Goal: Task Accomplishment & Management: Complete application form

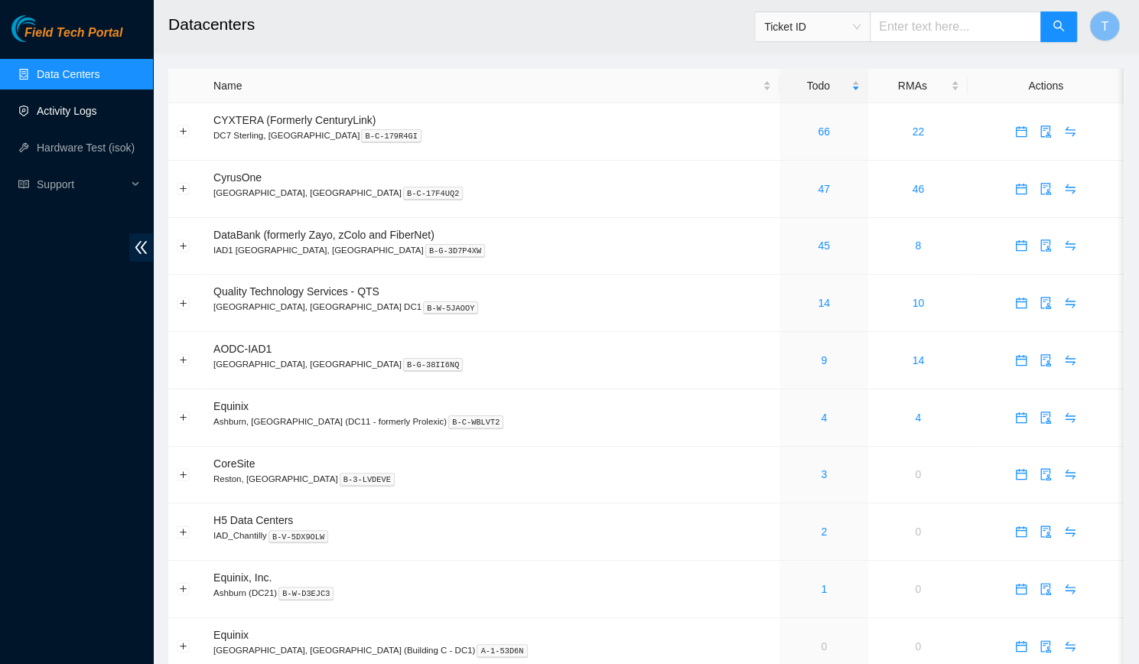
click at [67, 117] on link "Activity Logs" at bounding box center [67, 111] width 60 height 12
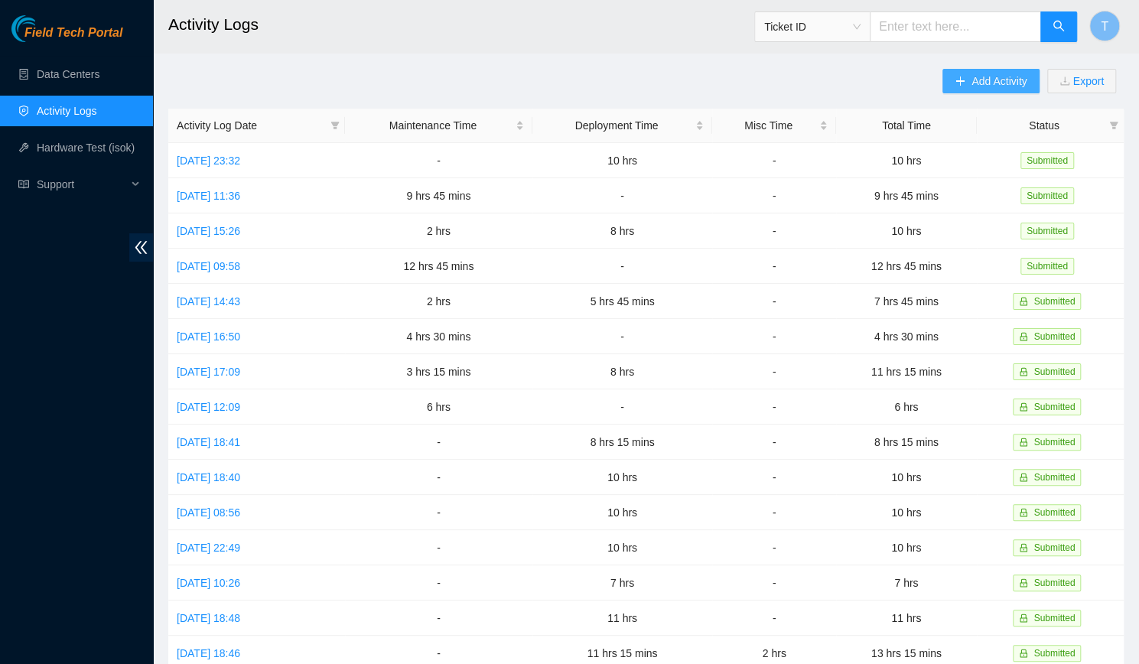
click at [960, 71] on button "Add Activity" at bounding box center [990, 81] width 96 height 24
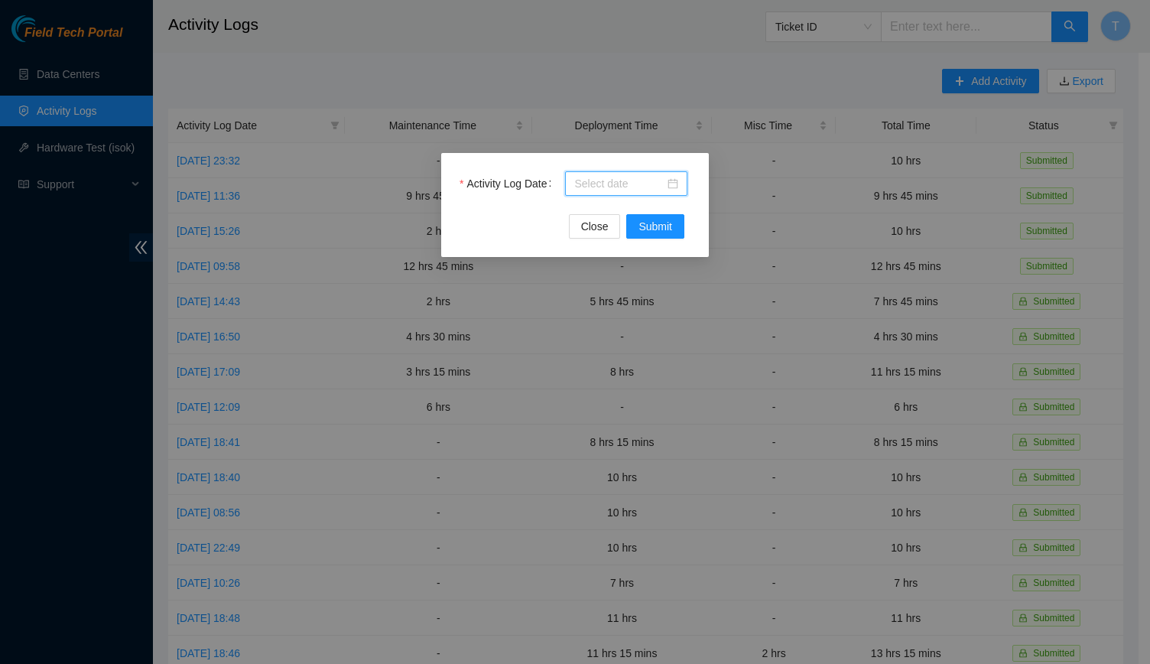
click at [574, 175] on input "Activity Log Date" at bounding box center [619, 183] width 90 height 17
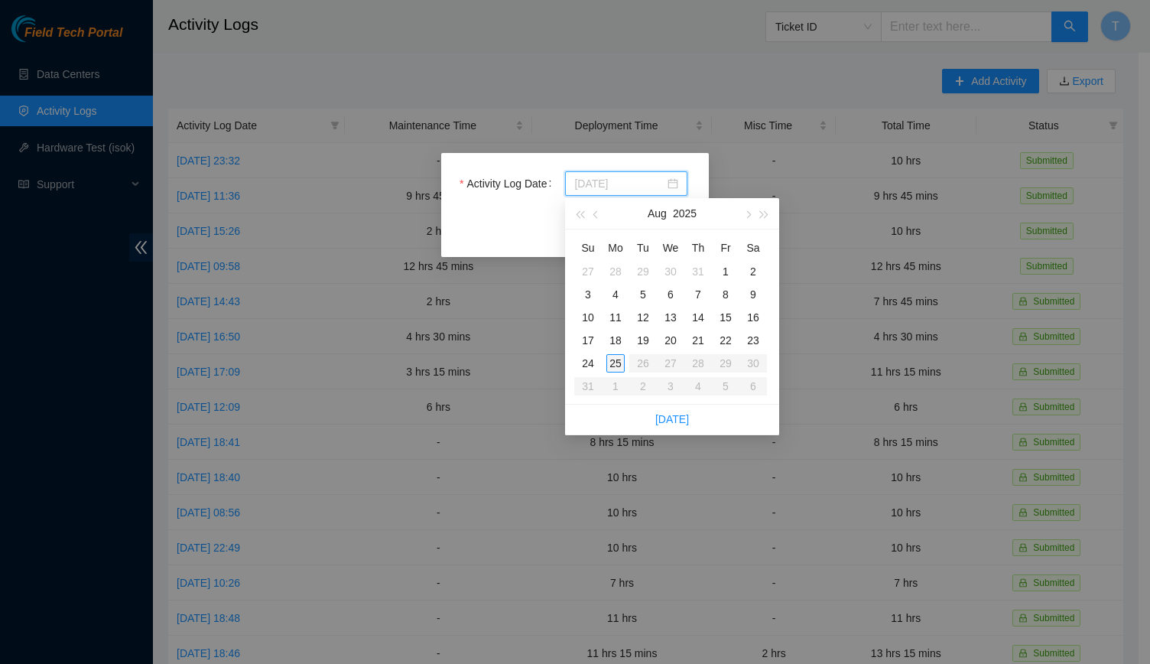
type input "[DATE]"
click at [612, 359] on div "25" at bounding box center [615, 363] width 18 height 18
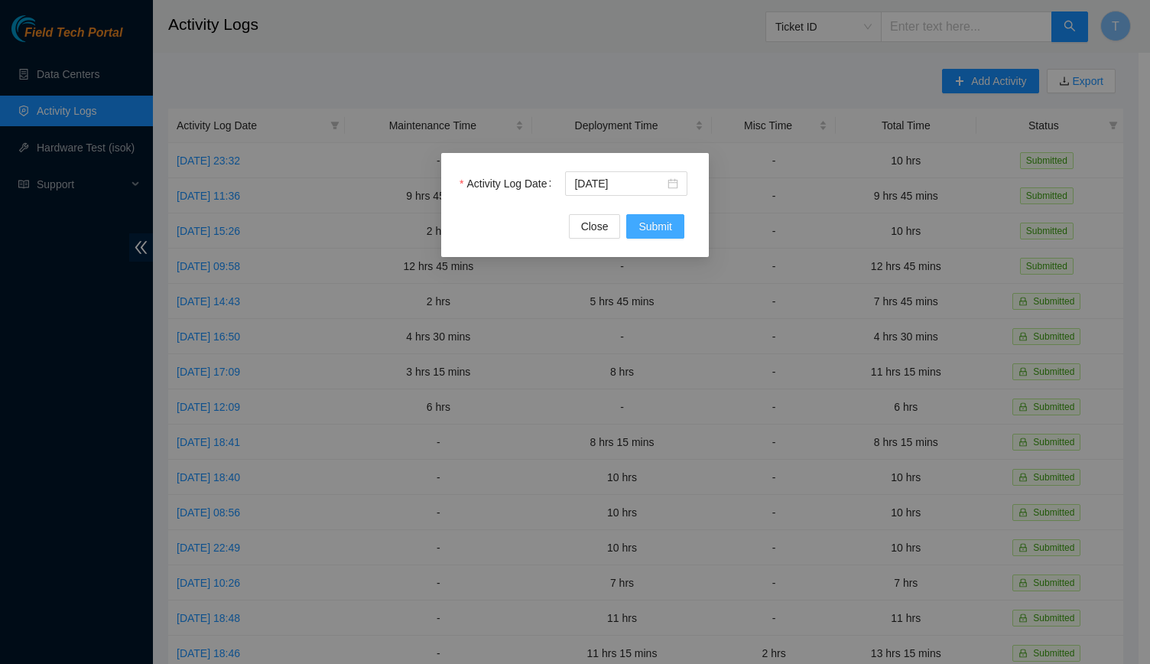
click at [641, 235] on button "Submit" at bounding box center [655, 226] width 58 height 24
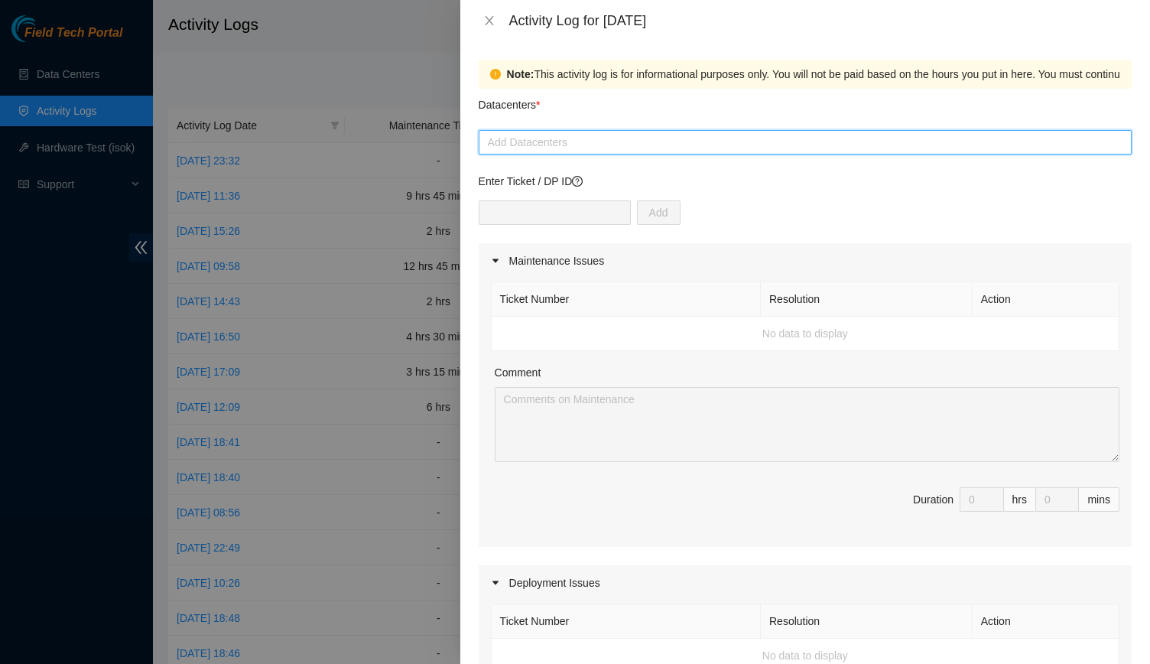
click at [489, 138] on input "Datacenters *" at bounding box center [489, 142] width 3 height 18
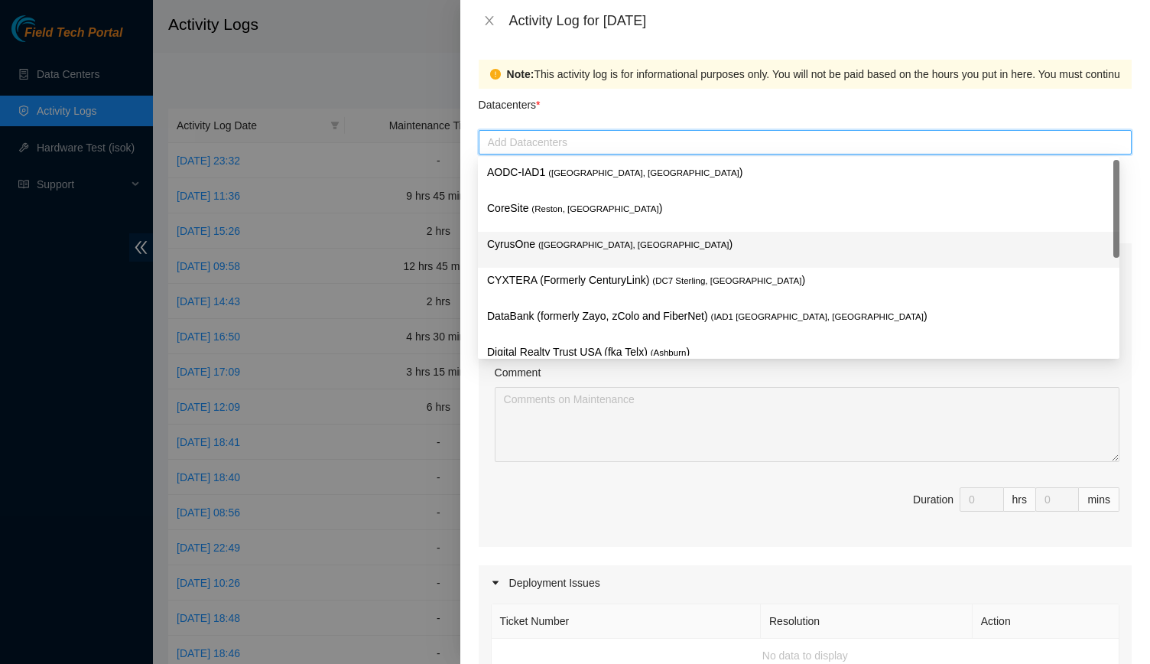
scroll to position [200, 0]
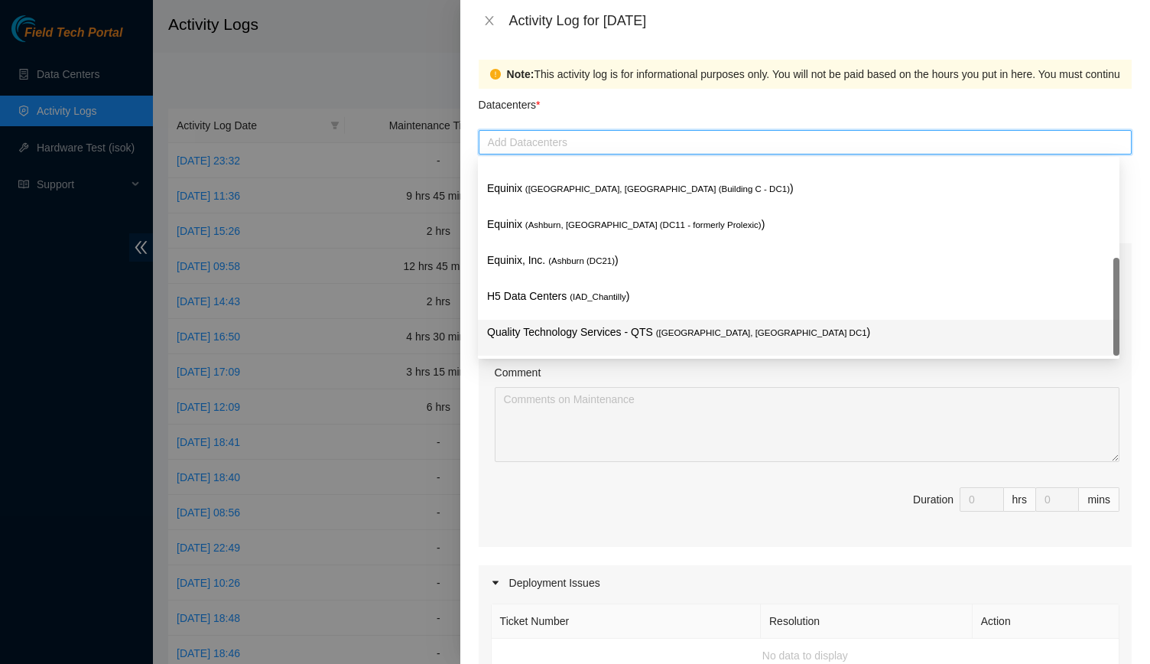
click at [512, 330] on p "Quality Technology Services - QTS ( [GEOGRAPHIC_DATA], [GEOGRAPHIC_DATA] DC1 )" at bounding box center [798, 332] width 623 height 18
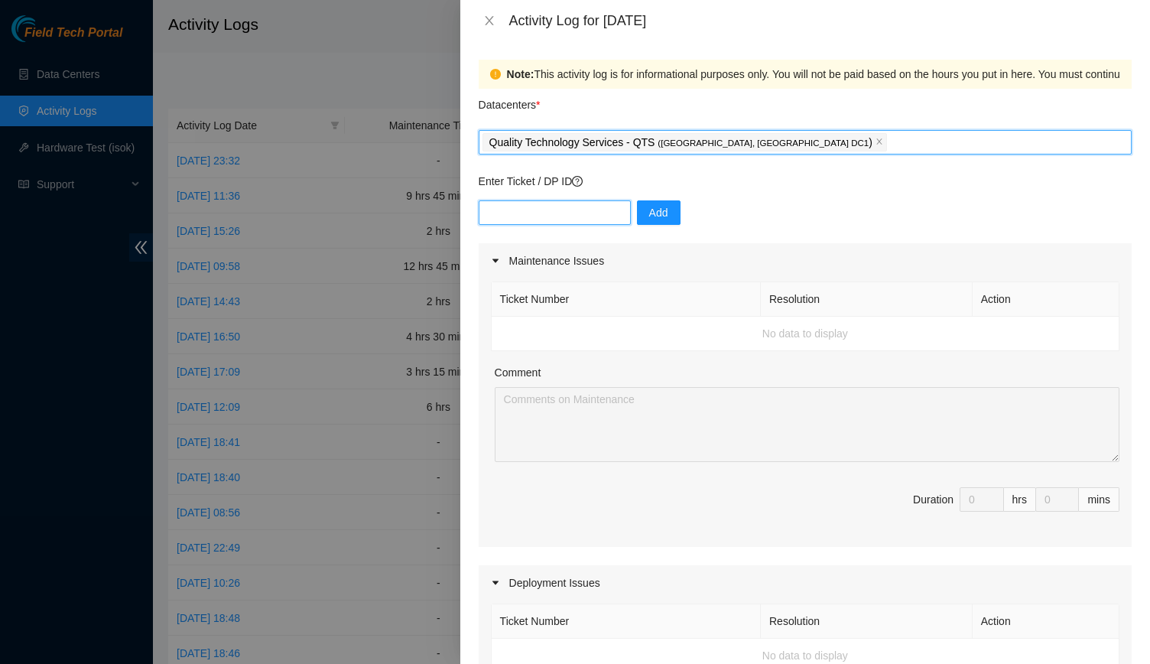
click at [537, 211] on input "text" at bounding box center [555, 212] width 152 height 24
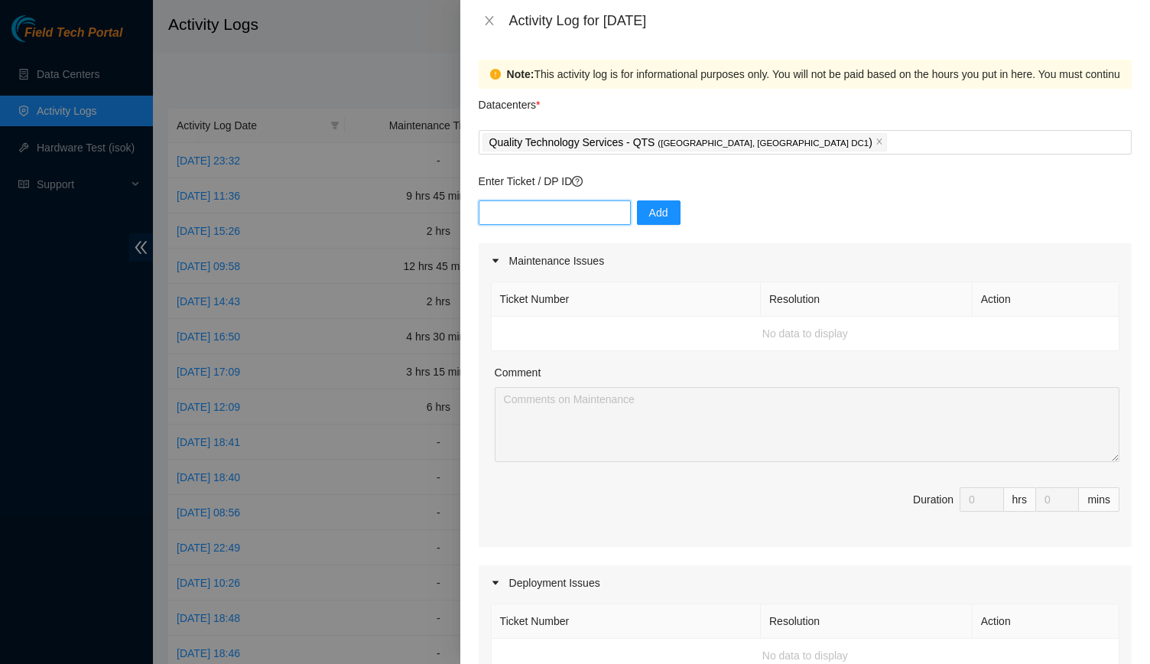
paste input "DP83140"
type input "DP83140"
click at [653, 217] on span "Add" at bounding box center [658, 212] width 19 height 17
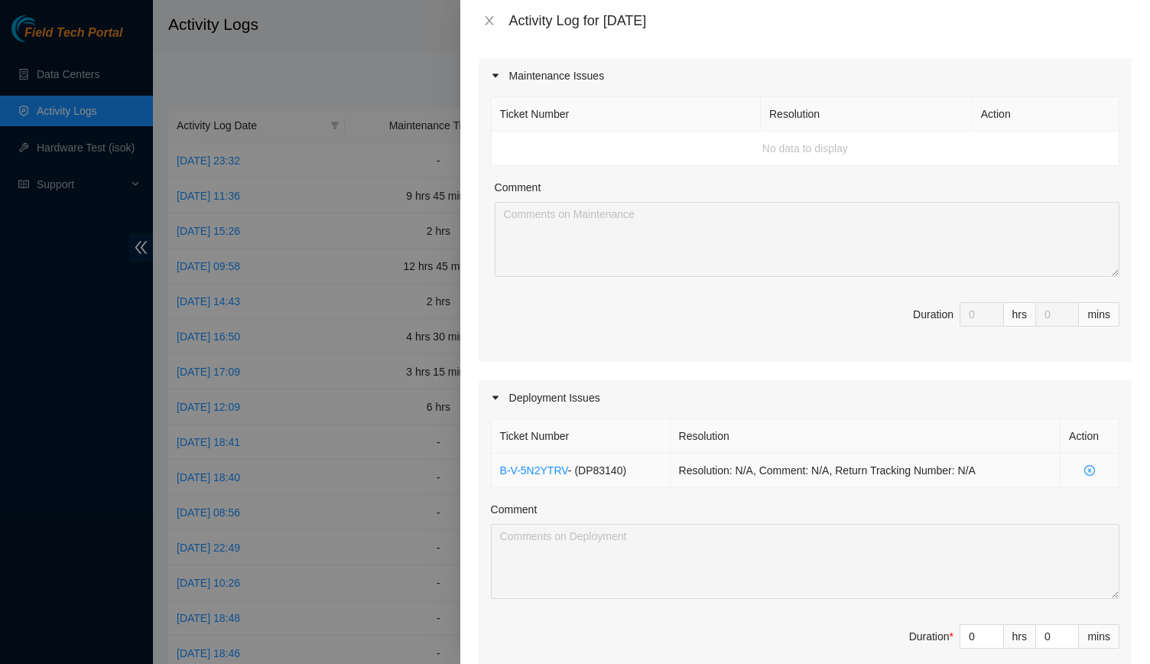
scroll to position [249, 0]
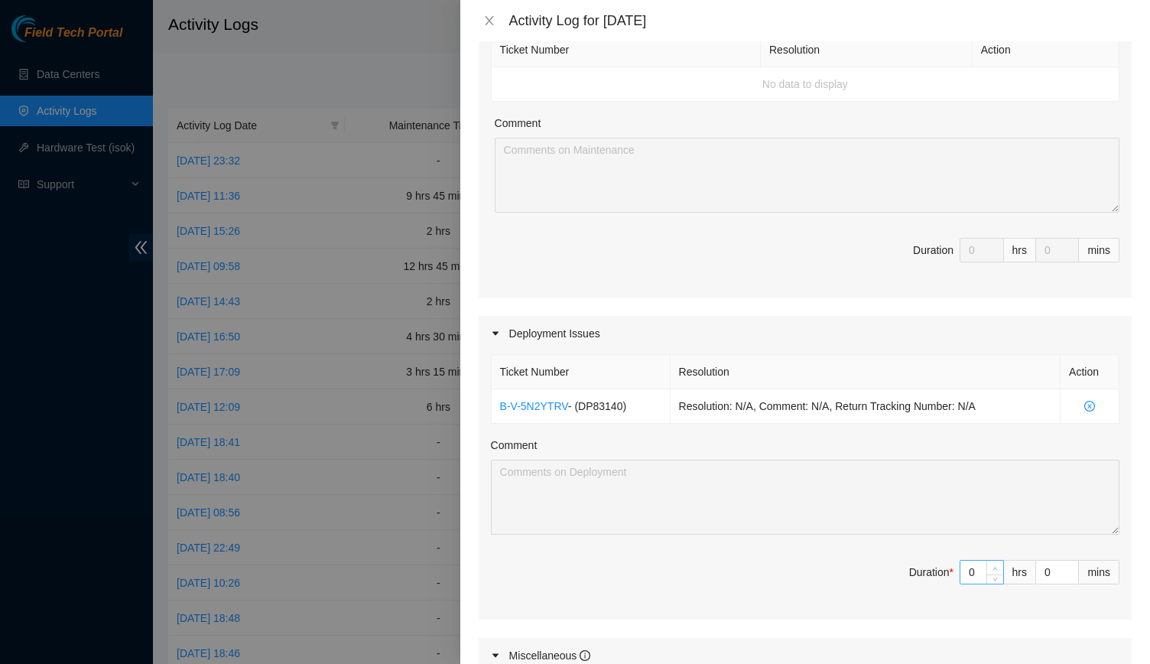
type input "1"
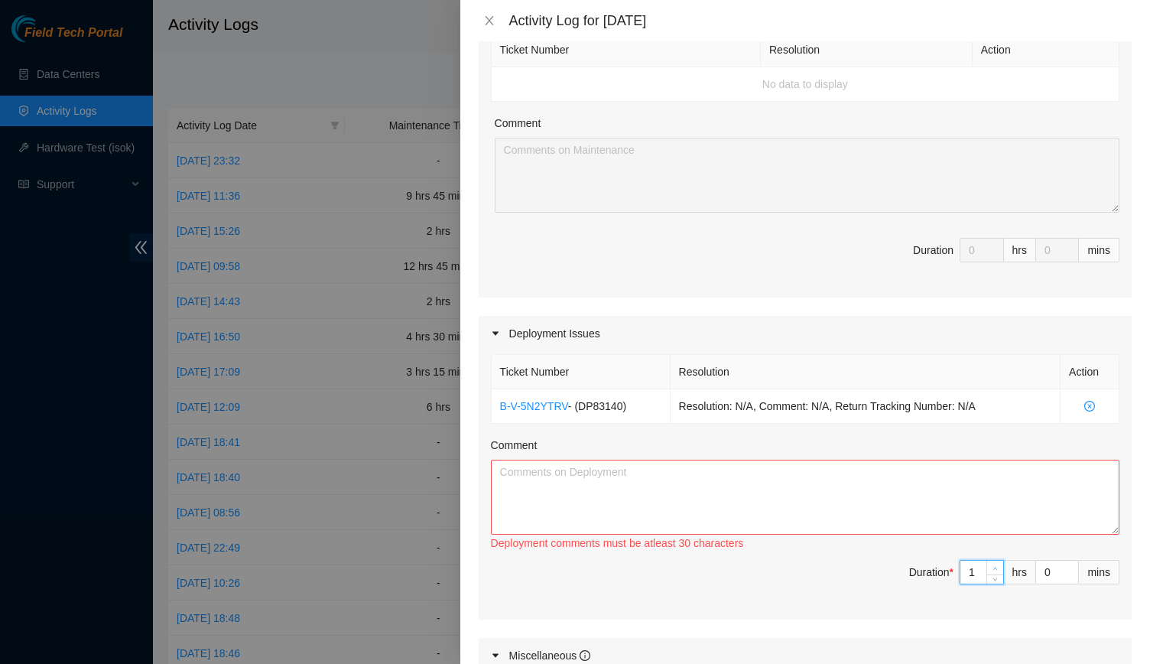
click at [986, 567] on span "Increase Value" at bounding box center [994, 567] width 17 height 14
type input "13"
click at [1047, 565] on input "0" at bounding box center [1057, 571] width 42 height 23
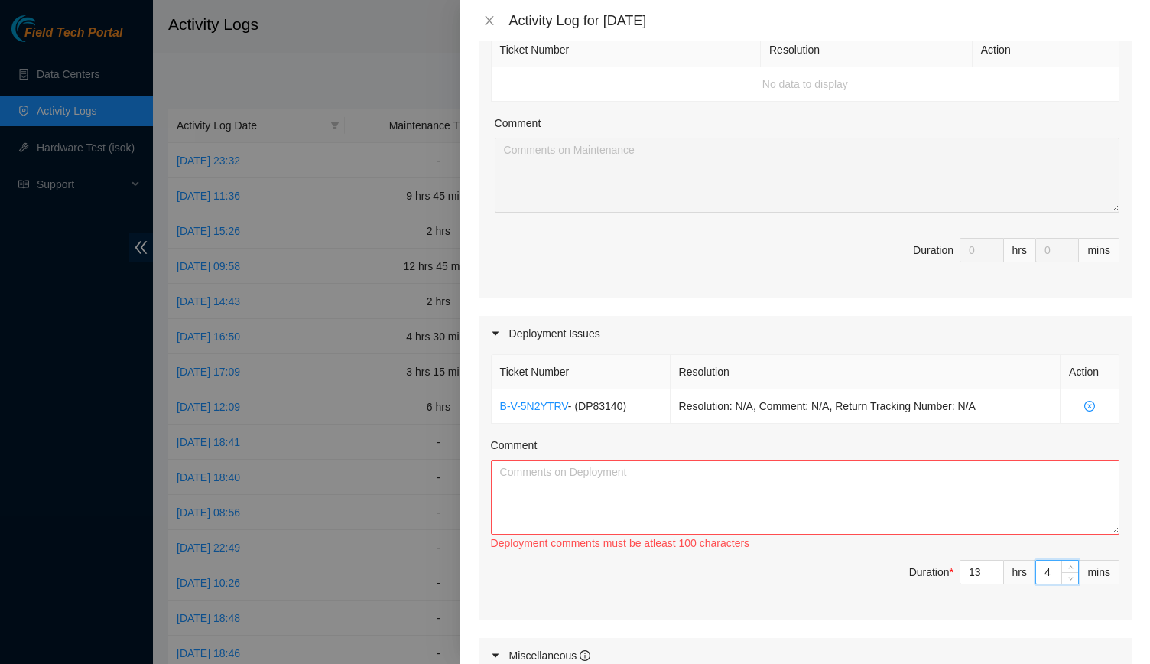
type input "45"
click at [937, 507] on textarea "Comment" at bounding box center [805, 497] width 629 height 75
paste textarea "-Prepped and ran all fibers required for this deployment (10x)-Began relaxing a…"
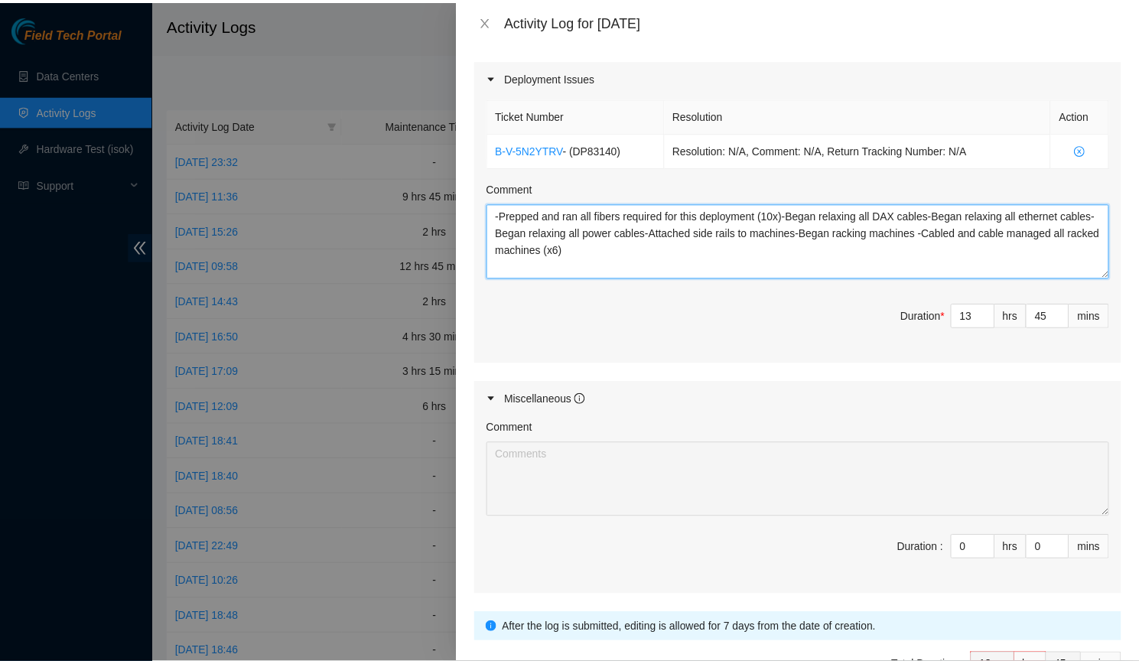
scroll to position [599, 0]
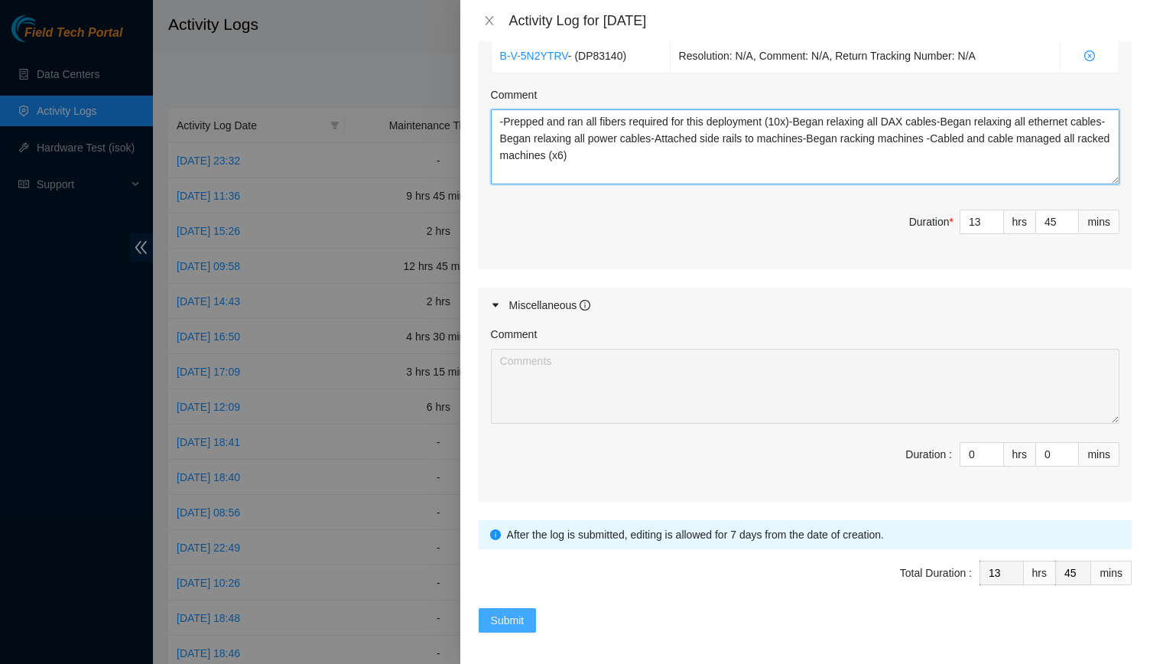
type textarea "-Prepped and ran all fibers required for this deployment (10x)-Began relaxing a…"
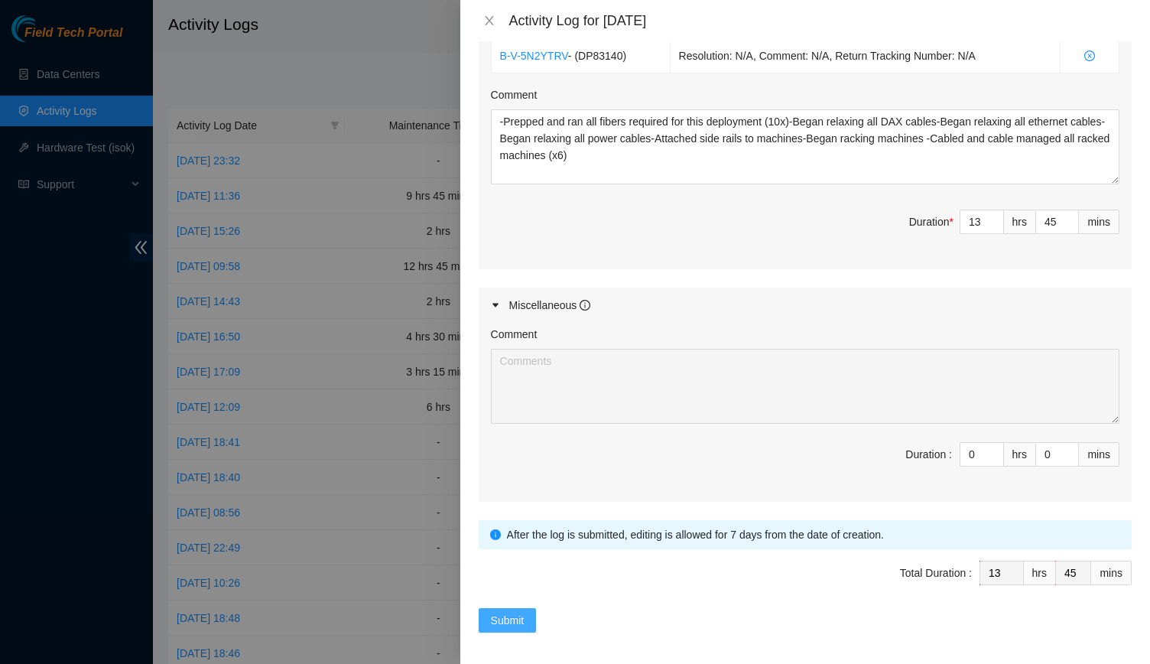
click at [503, 617] on span "Submit" at bounding box center [508, 620] width 34 height 17
